Goal: Information Seeking & Learning: Learn about a topic

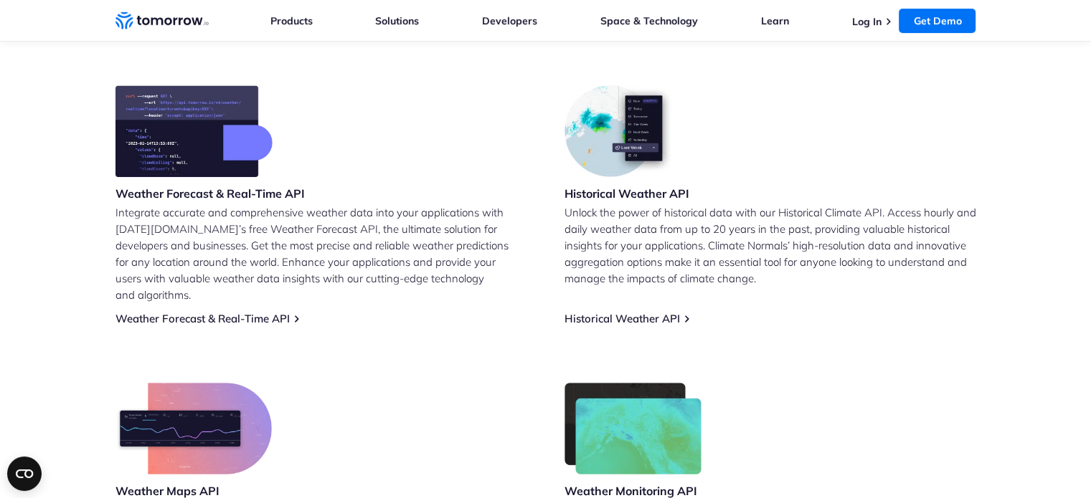
scroll to position [502, 0]
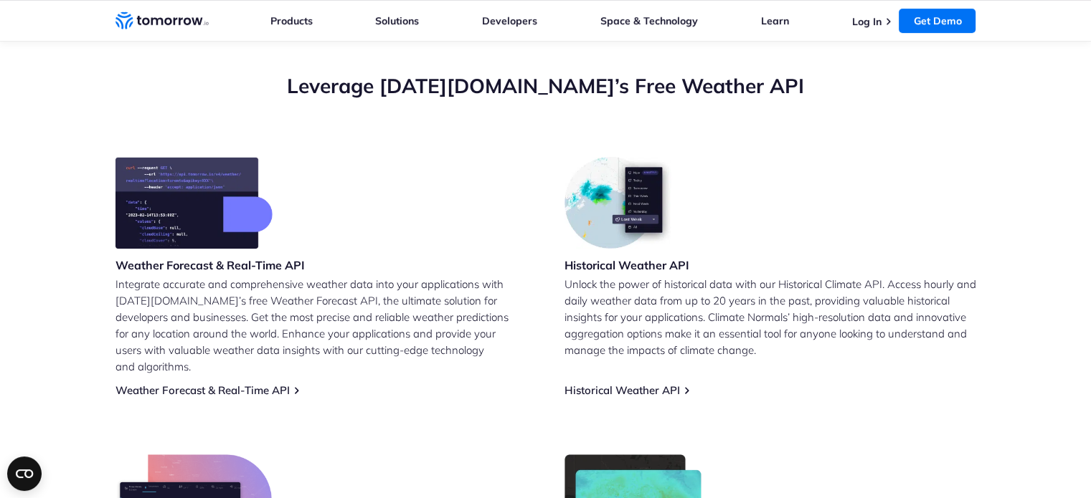
click at [201, 219] on img at bounding box center [193, 203] width 157 height 92
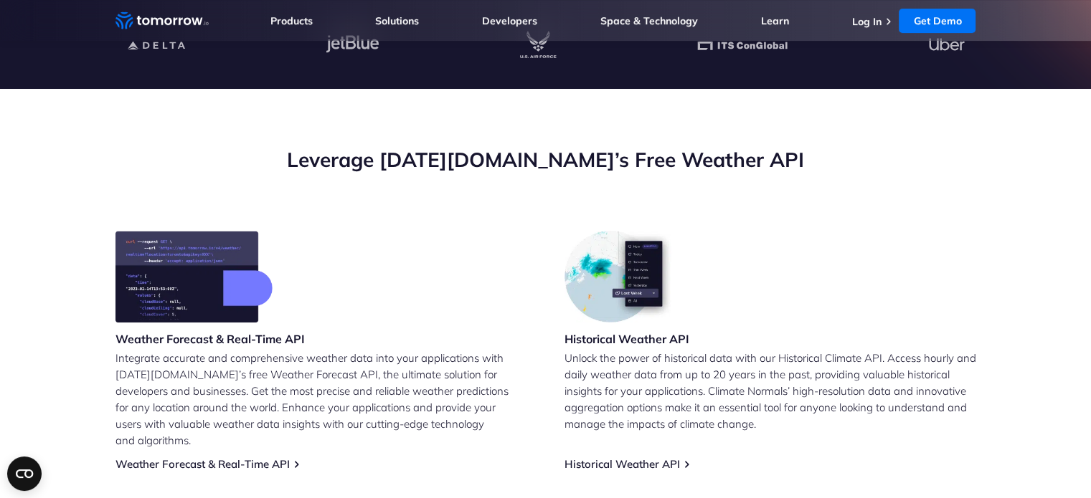
scroll to position [430, 0]
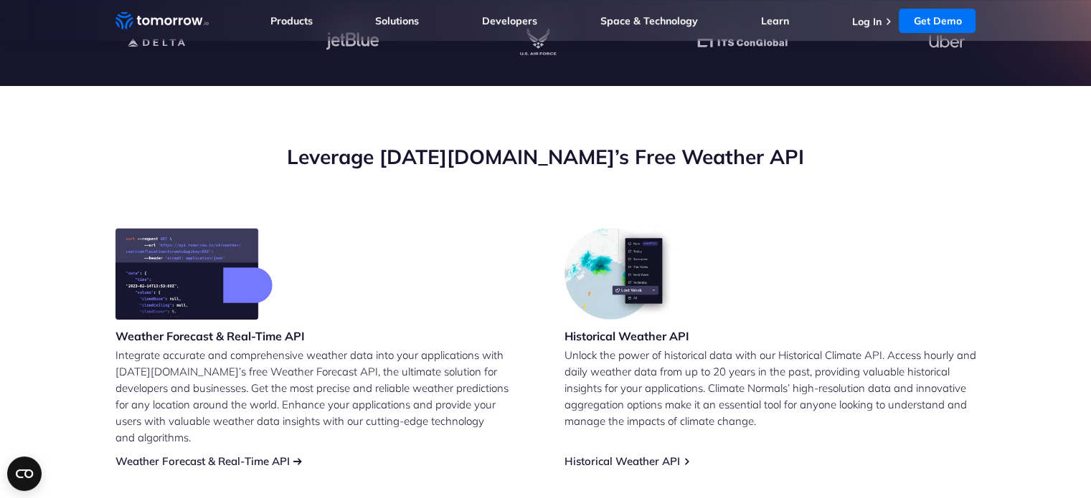
click at [244, 455] on link "Weather Forecast & Real-Time API" at bounding box center [202, 462] width 174 height 14
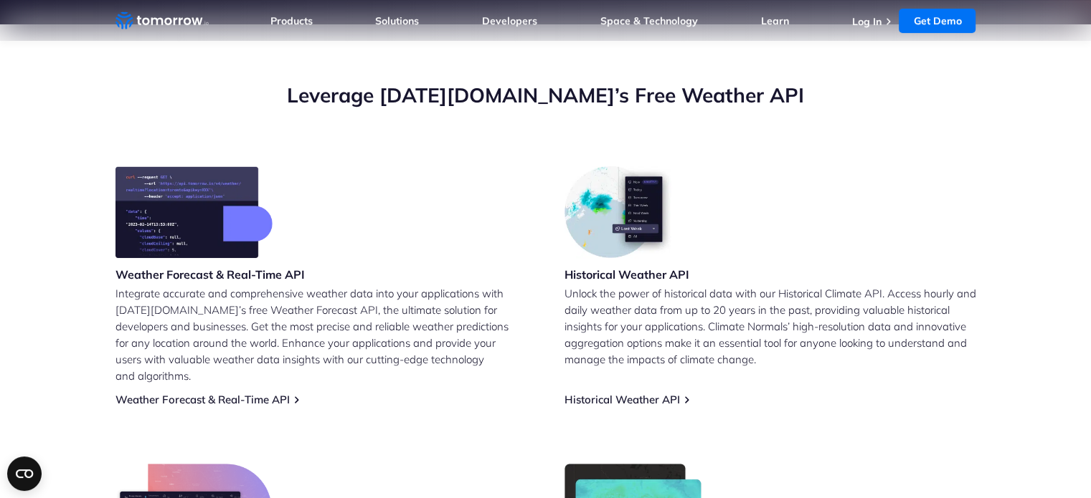
scroll to position [574, 0]
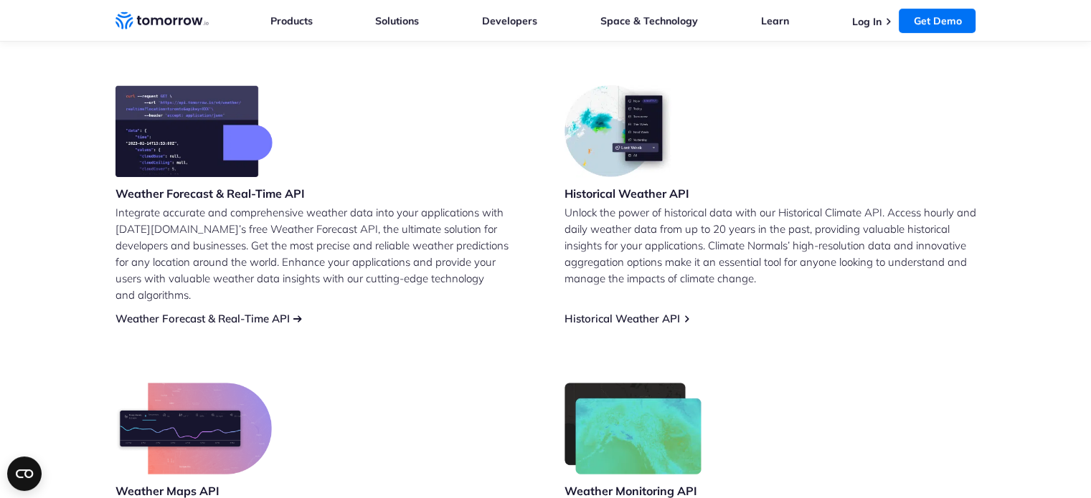
click at [282, 312] on link "Weather Forecast & Real-Time API" at bounding box center [202, 319] width 174 height 14
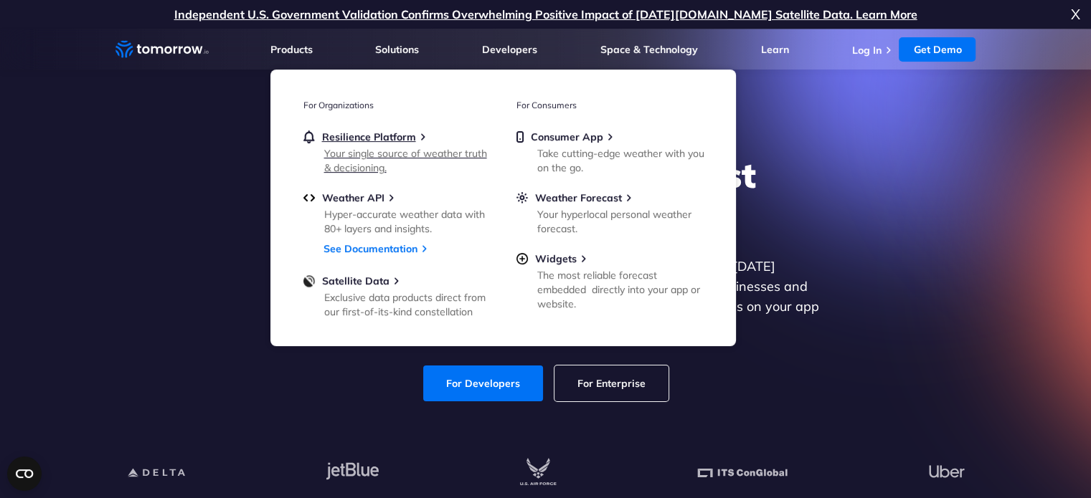
click at [341, 151] on div "Your single source of weather truth & decisioning." at bounding box center [407, 160] width 167 height 29
